Goal: Contribute content

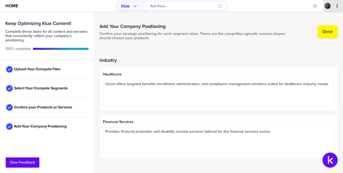
click at [336, 6] on icon "primary" at bounding box center [336, 6] width 1 height 4
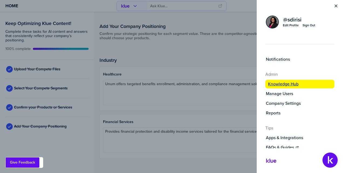
click at [286, 82] on label "Knowledge Hub" at bounding box center [283, 84] width 30 height 5
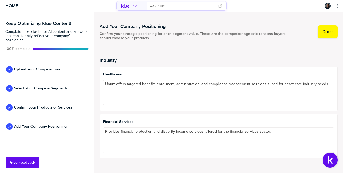
click at [30, 71] on span "Upload Your Compete Files" at bounding box center [37, 69] width 46 height 4
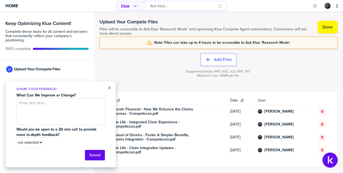
drag, startPoint x: 152, startPoint y: 58, endPoint x: 138, endPoint y: 80, distance: 25.3
click at [152, 58] on div "Add Files Supported formats: PPT, DOC, XLS, PDF, TXT. Maximum size: 25MB per fi…" at bounding box center [218, 70] width 238 height 43
click at [109, 87] on button "×" at bounding box center [109, 88] width 4 height 6
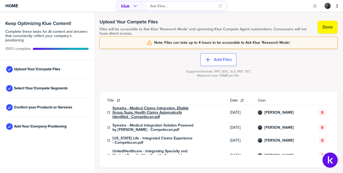
scroll to position [54, 0]
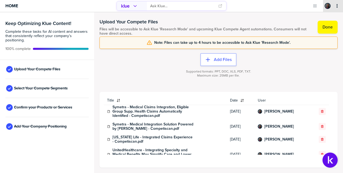
click at [337, 5] on icon "primary" at bounding box center [337, 6] width 4 height 4
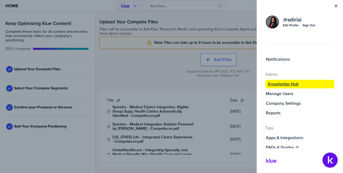
click at [283, 83] on label "Knowledge Hub" at bounding box center [283, 84] width 30 height 5
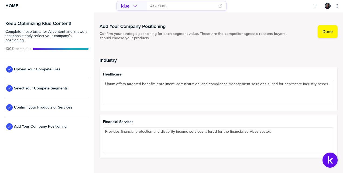
drag, startPoint x: 33, startPoint y: 71, endPoint x: 55, endPoint y: 71, distance: 21.8
click at [33, 71] on span "Upload Your Compete Files" at bounding box center [37, 69] width 46 height 4
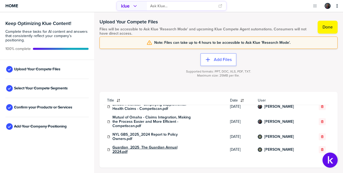
scroll to position [155, 0]
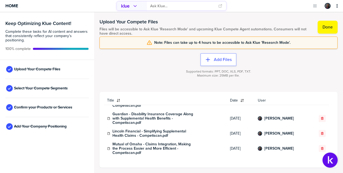
click at [163, 6] on input "primary" at bounding box center [182, 6] width 65 height 9
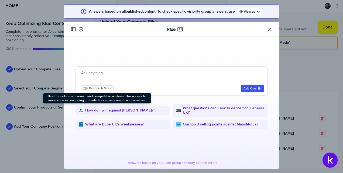
click at [83, 88] on icon at bounding box center [84, 88] width 5 height 5
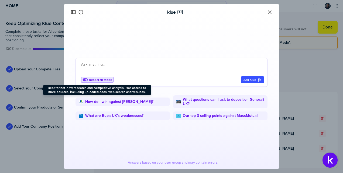
click at [270, 13] on icon "Close" at bounding box center [269, 11] width 5 height 5
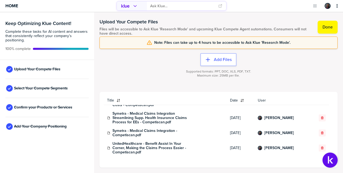
scroll to position [162, 0]
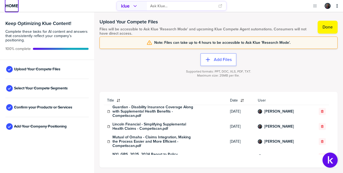
click at [13, 10] on link "Home" at bounding box center [11, 6] width 13 height 12
